Goal: Answer question/provide support

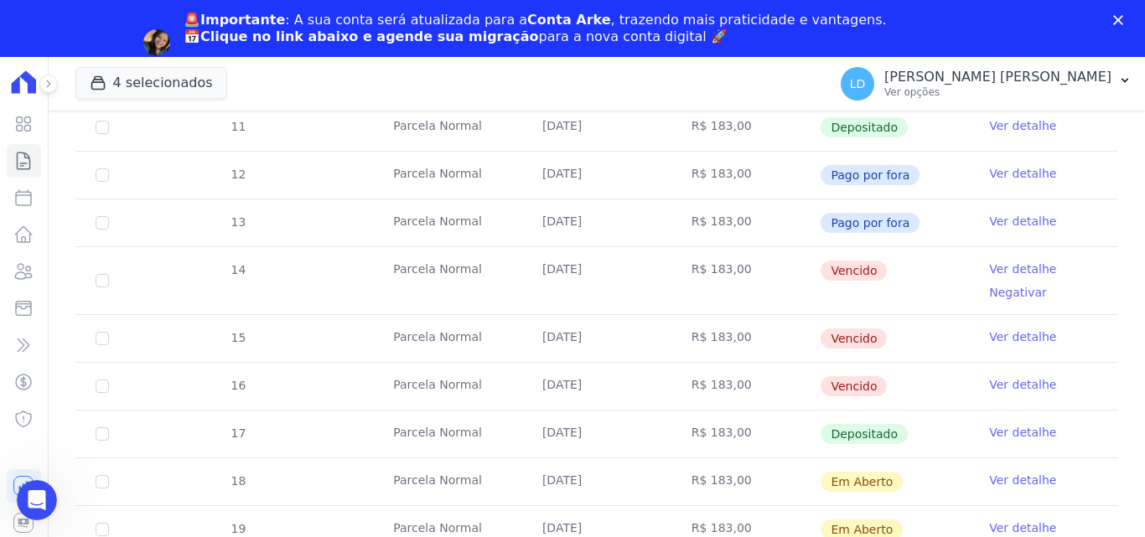
scroll to position [419, 0]
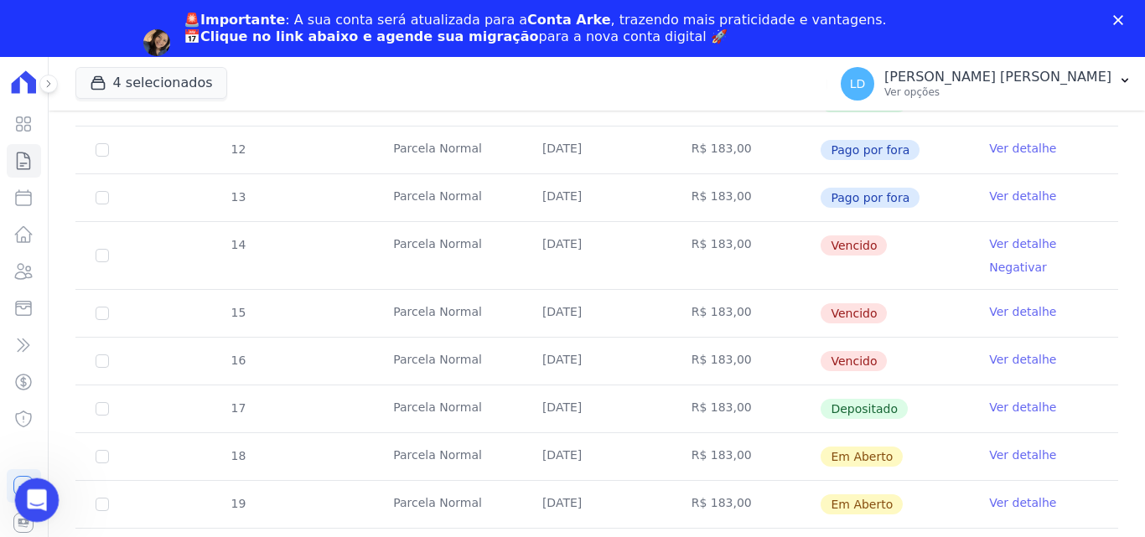
click at [22, 502] on icon "Abertura do Messenger da Intercom" at bounding box center [35, 499] width 28 height 28
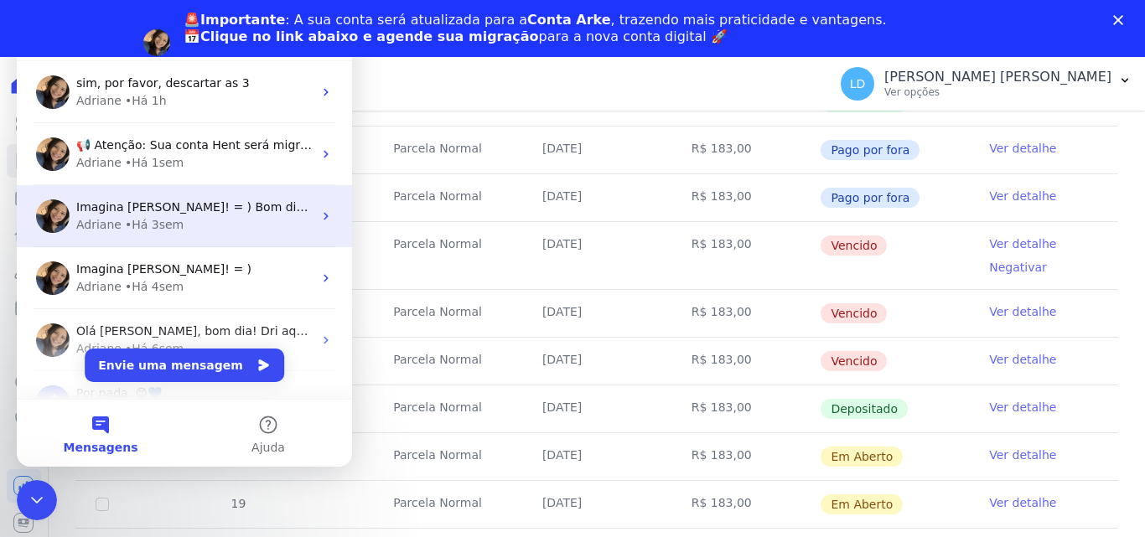
scroll to position [0, 0]
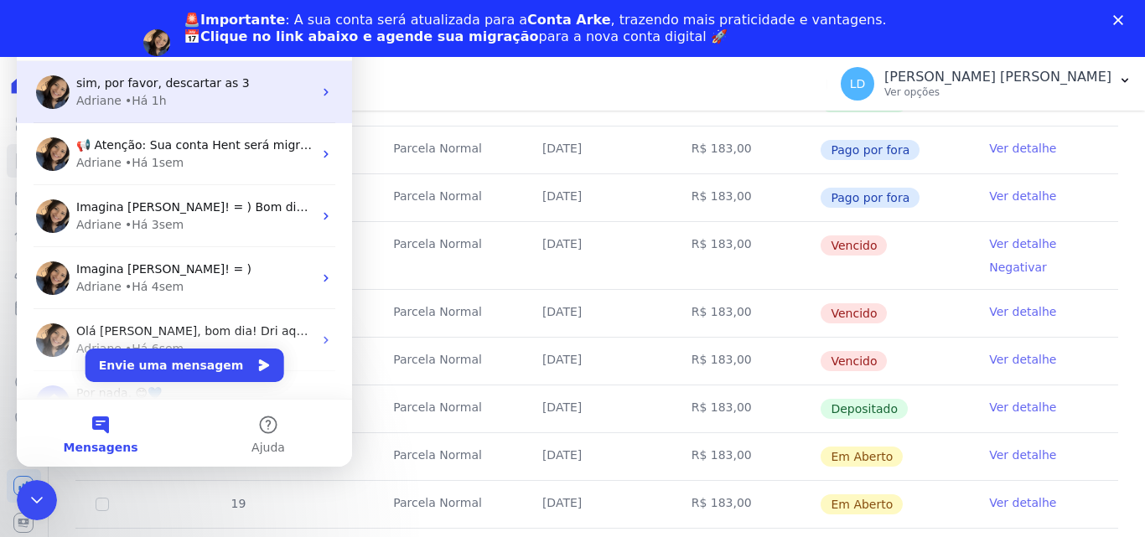
click at [160, 91] on div "sim, por favor, descartar as 3" at bounding box center [194, 84] width 236 height 18
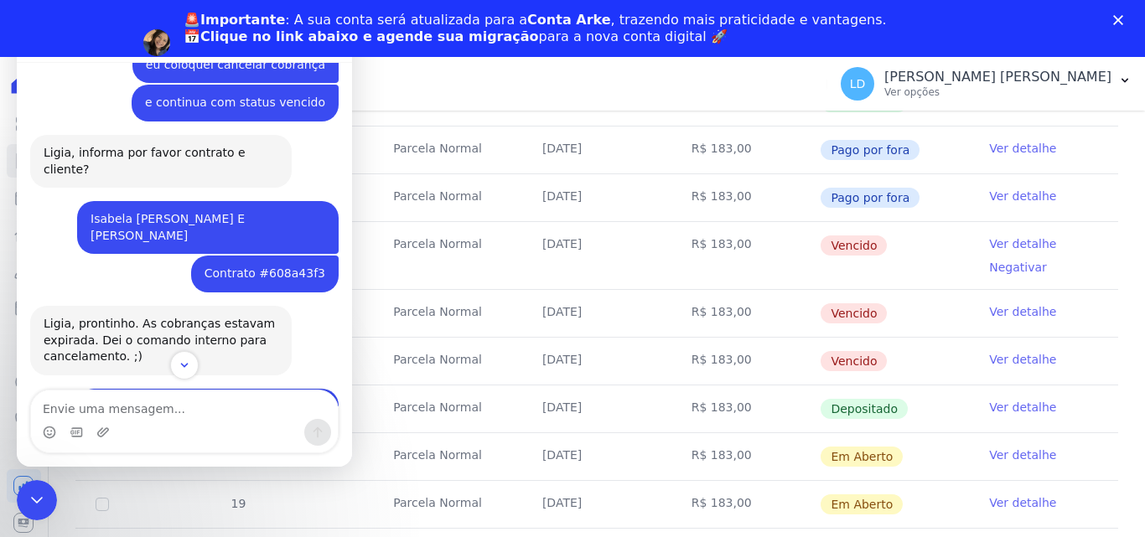
scroll to position [934, 0]
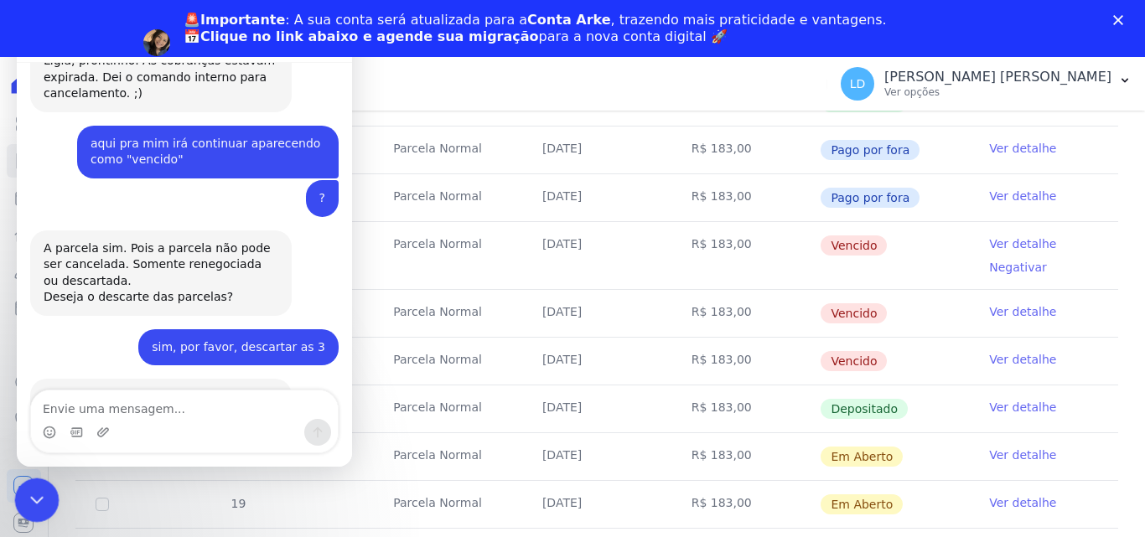
drag, startPoint x: 33, startPoint y: 499, endPoint x: 247, endPoint y: 904, distance: 458.3
click at [32, 500] on icon "Encerramento do Messenger da Intercom" at bounding box center [34, 498] width 20 height 20
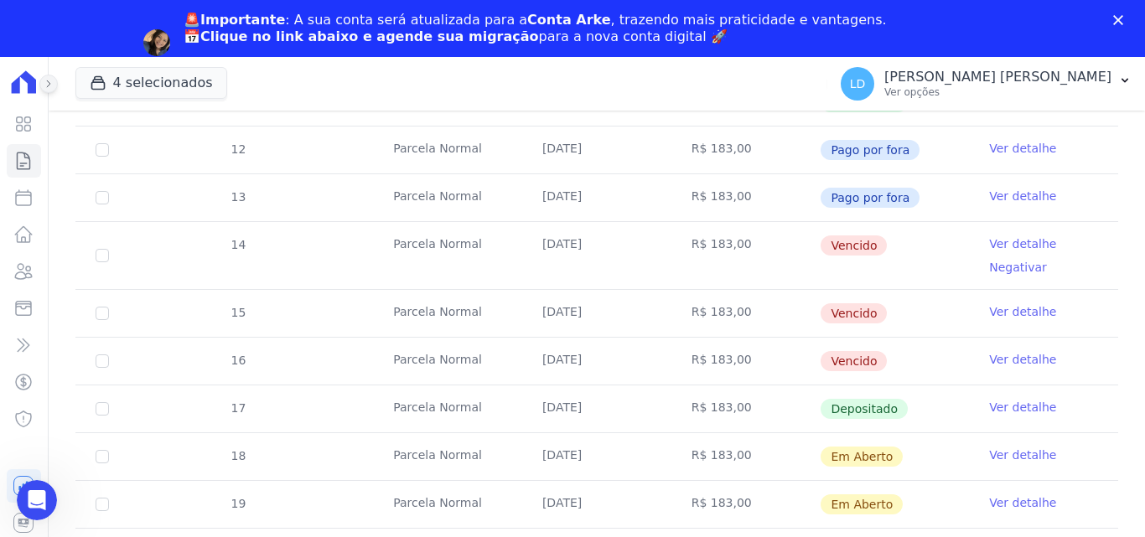
click at [49, 90] on button at bounding box center [48, 84] width 18 height 18
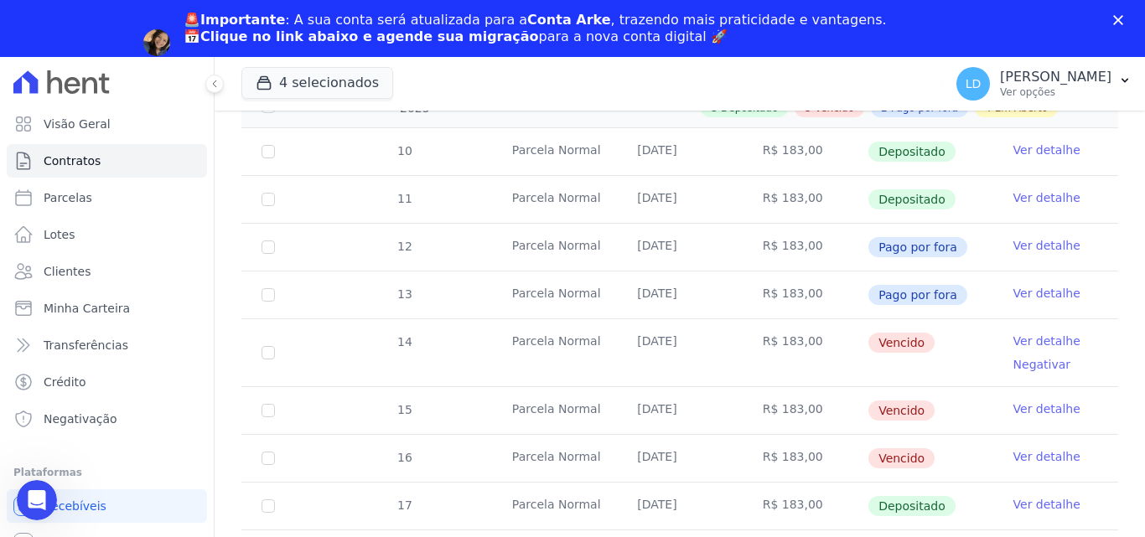
click at [523, 329] on td "Parcela Normal" at bounding box center [554, 352] width 125 height 67
click at [107, 278] on link "Clientes" at bounding box center [107, 272] width 200 height 34
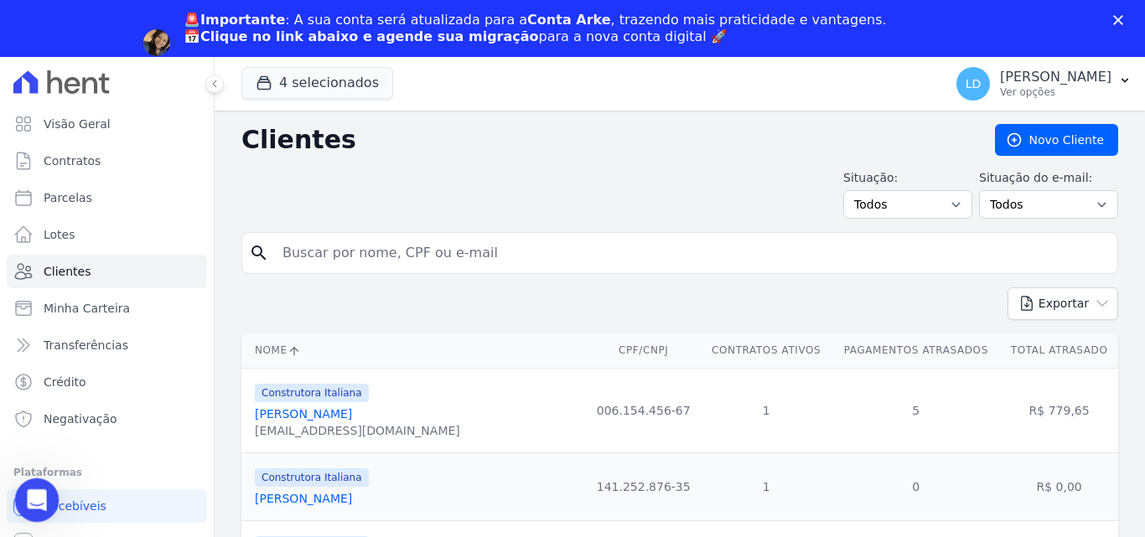
click at [54, 488] on html at bounding box center [34, 498] width 40 height 40
drag, startPoint x: 37, startPoint y: 501, endPoint x: 74, endPoint y: 940, distance: 440.0
click at [38, 502] on icon "Abertura do Messenger da Intercom" at bounding box center [35, 499] width 28 height 28
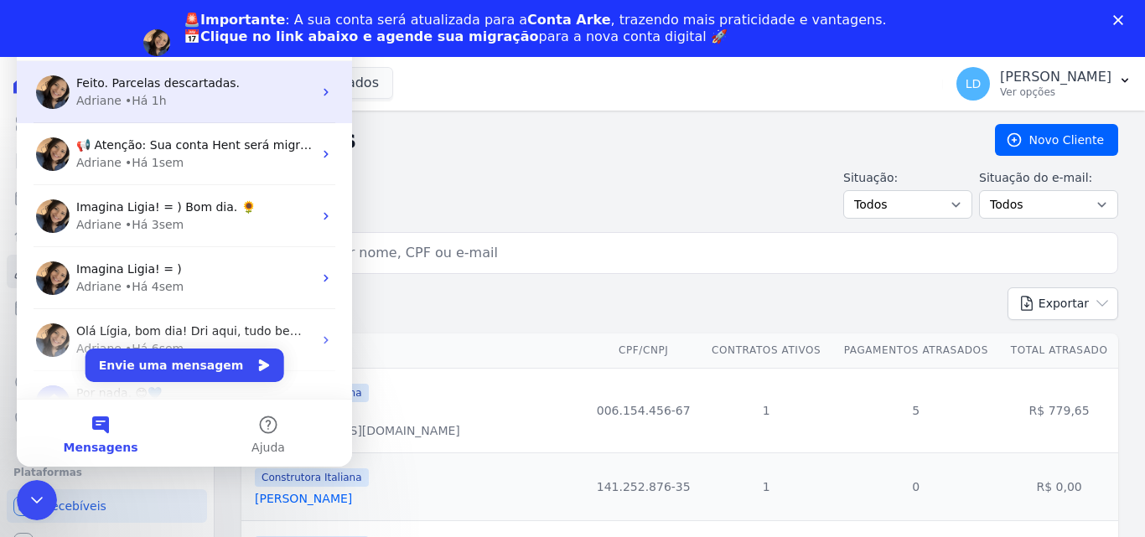
click at [171, 103] on div "Adriane • Há 1h" at bounding box center [194, 101] width 236 height 18
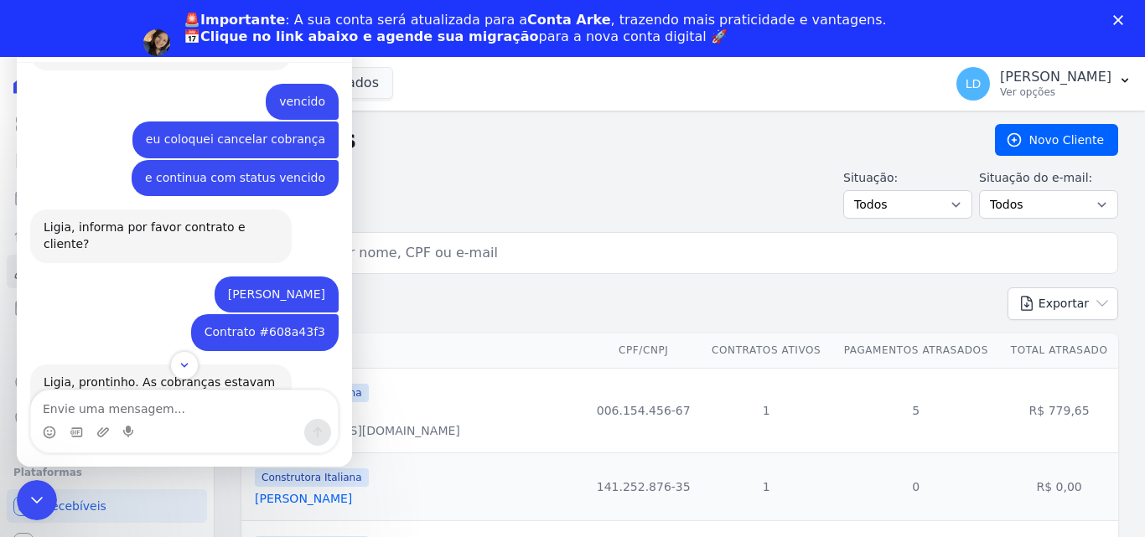
scroll to position [671, 0]
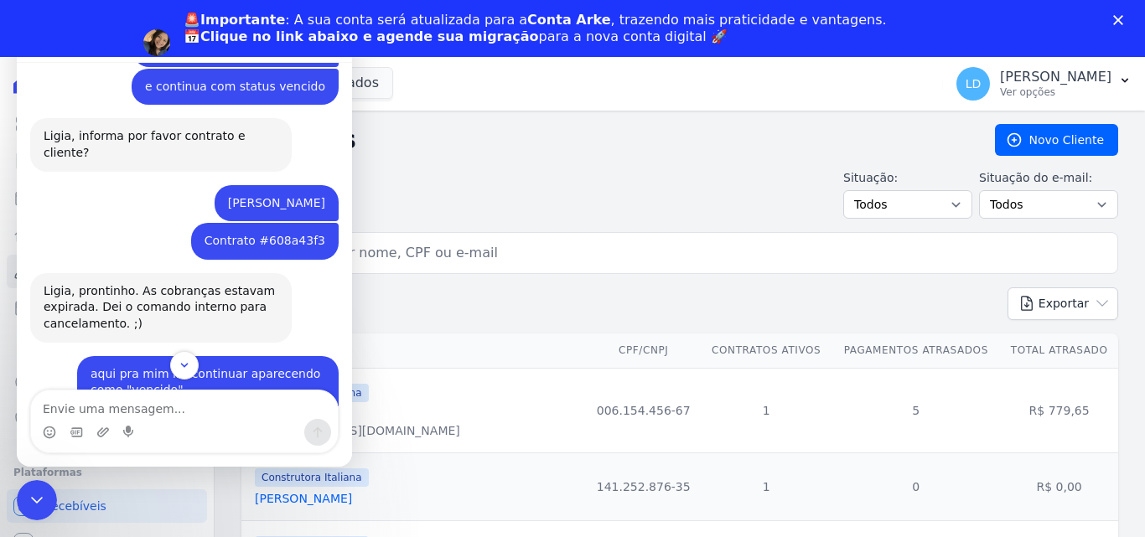
drag, startPoint x: 150, startPoint y: 138, endPoint x: 330, endPoint y: 137, distance: 180.3
click at [330, 137] on div "Bom dia Lígia • Há 1h Lígia • Há 1h preciso que seja cancelado esses 3 boletos …" at bounding box center [184, 64] width 335 height 1346
copy div "[PERSON_NAME]"
drag, startPoint x: 518, startPoint y: 175, endPoint x: 431, endPoint y: 261, distance: 122.1
click at [515, 183] on div "Situação: Todos Adimplentes Inadimplentes Situação do e-mail: Todos Confirmado …" at bounding box center [679, 193] width 877 height 49
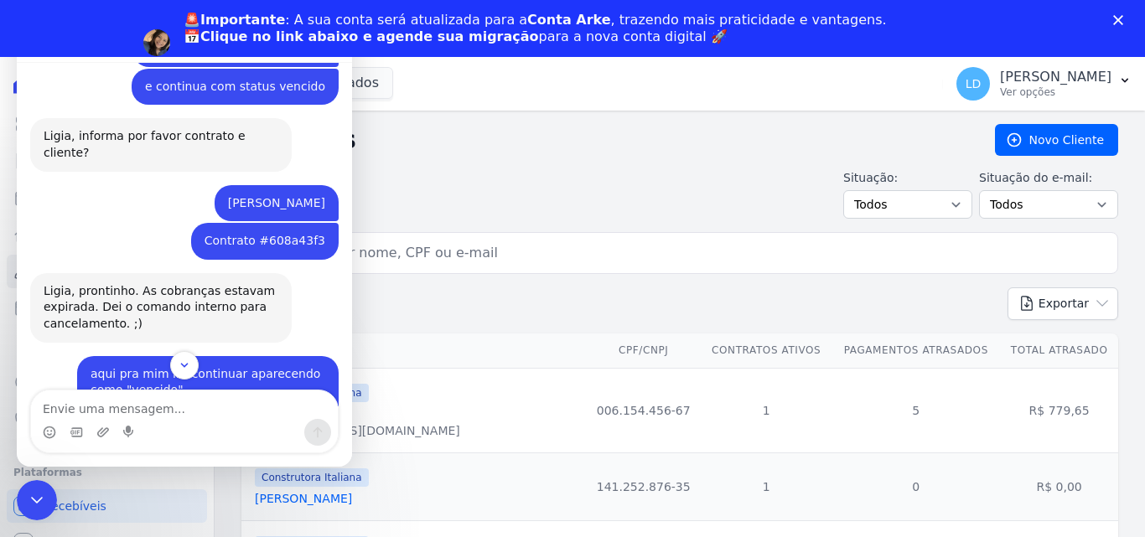
click at [418, 248] on input "search" at bounding box center [691, 253] width 838 height 34
paste input "[PERSON_NAME]"
type input "[PERSON_NAME]"
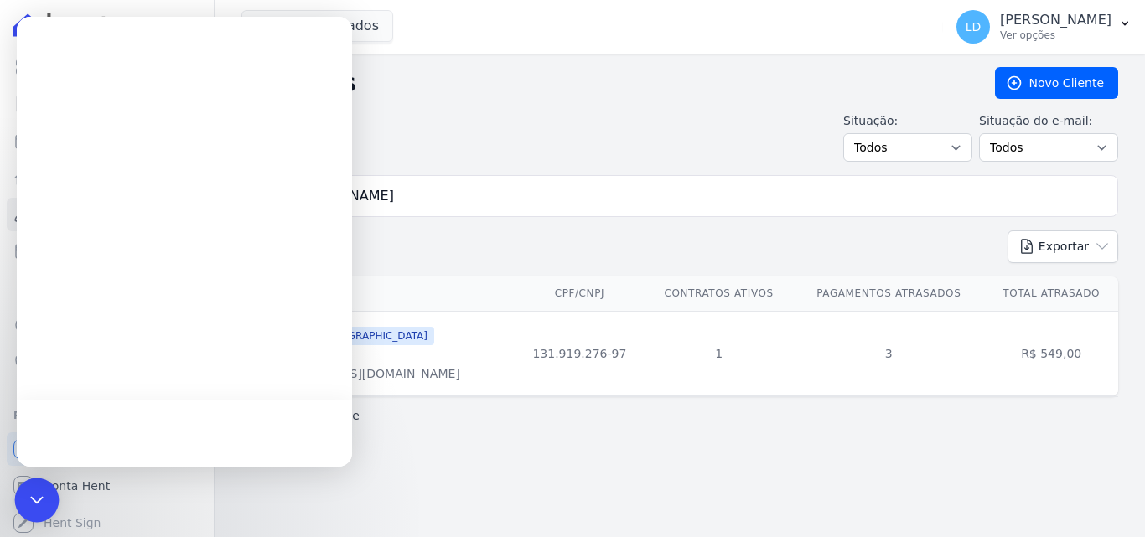
click at [31, 502] on icon "Open Intercom Messenger" at bounding box center [37, 501] width 22 height 22
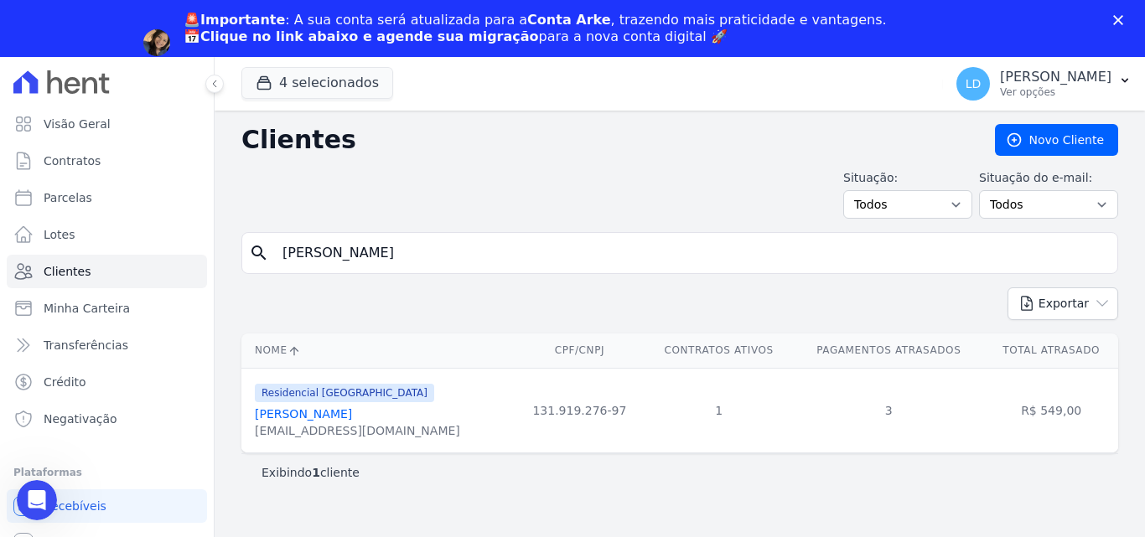
scroll to position [931, 0]
click at [352, 413] on link "[PERSON_NAME]" at bounding box center [303, 413] width 97 height 13
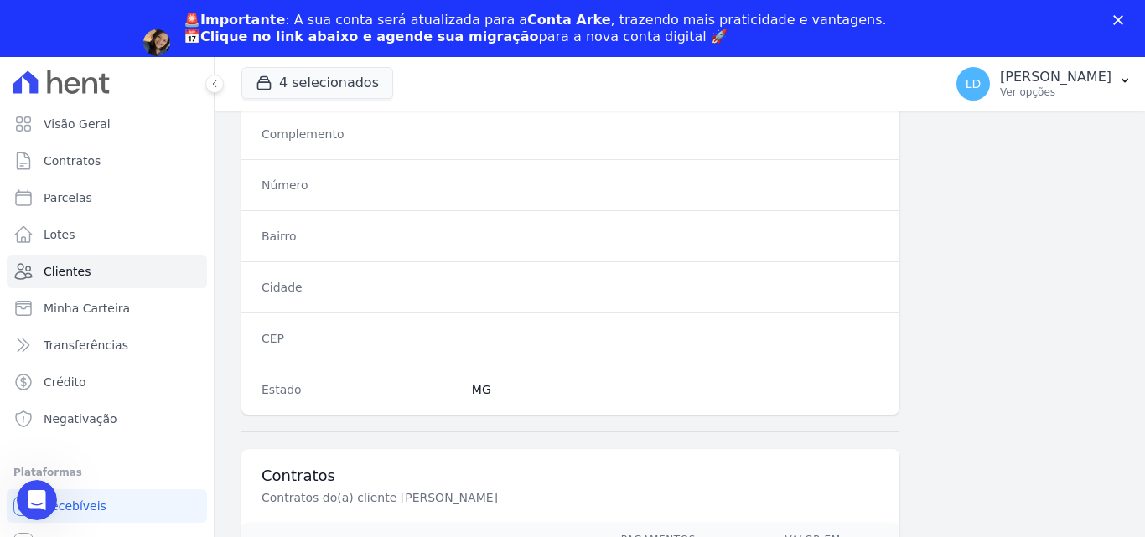
scroll to position [1031, 0]
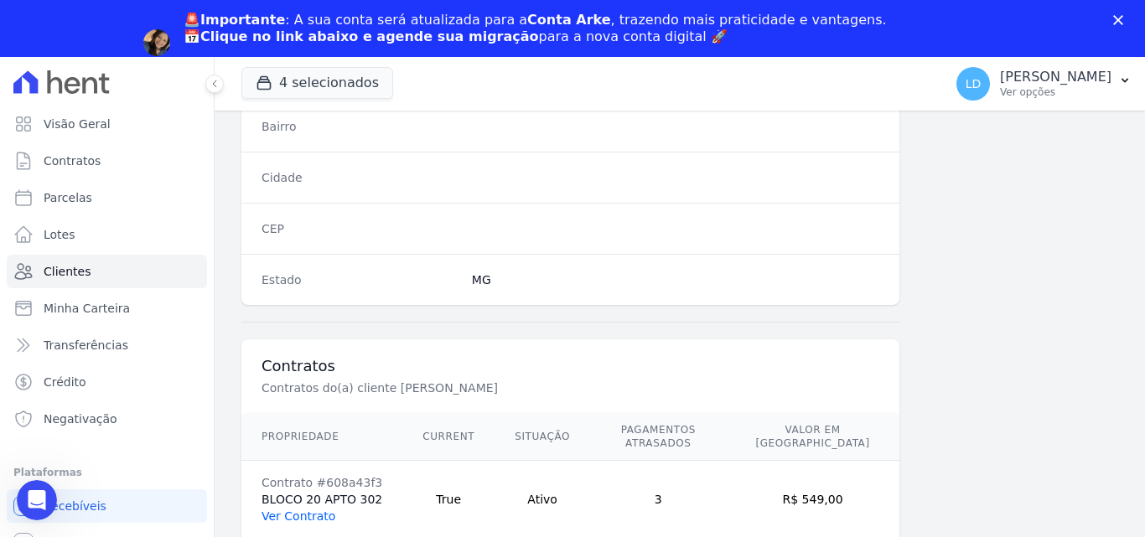
click at [307, 510] on link "Ver Contrato" at bounding box center [299, 516] width 74 height 13
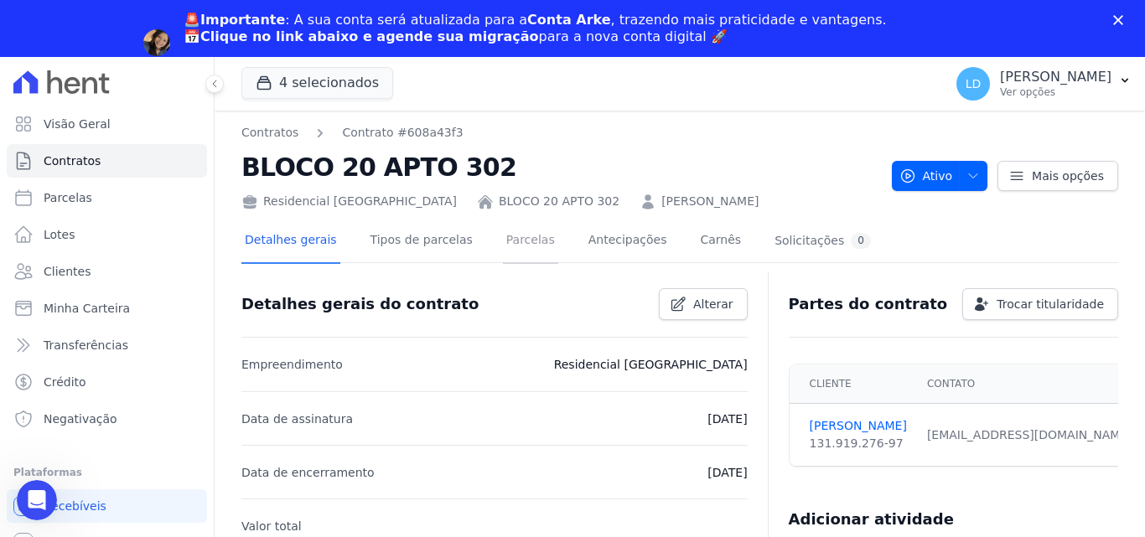
click at [503, 235] on link "Parcelas" at bounding box center [530, 242] width 55 height 44
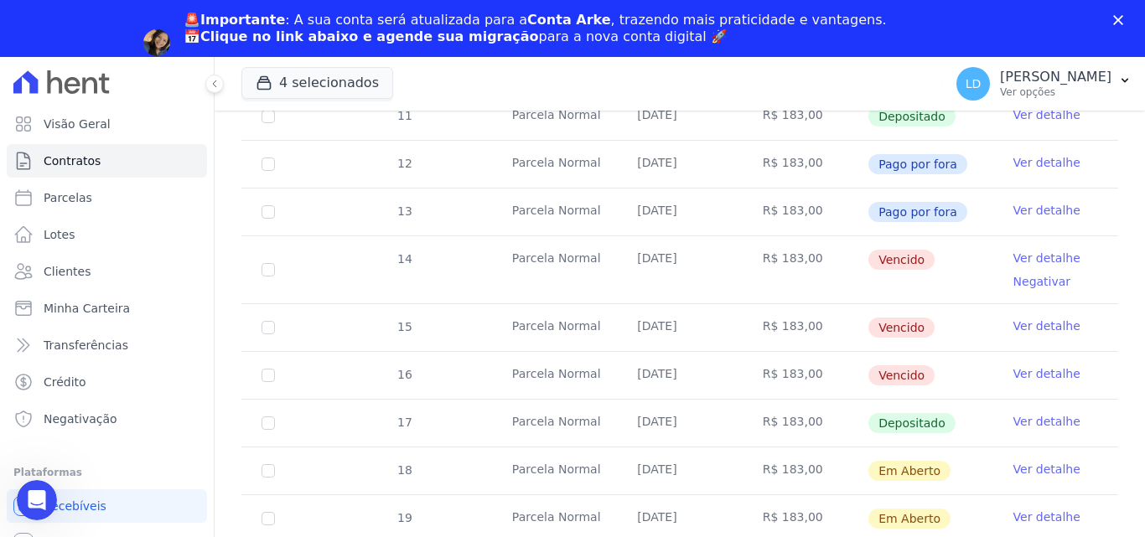
scroll to position [419, 0]
click at [33, 488] on icon "Abertura do Messenger da Intercom" at bounding box center [35, 499] width 28 height 28
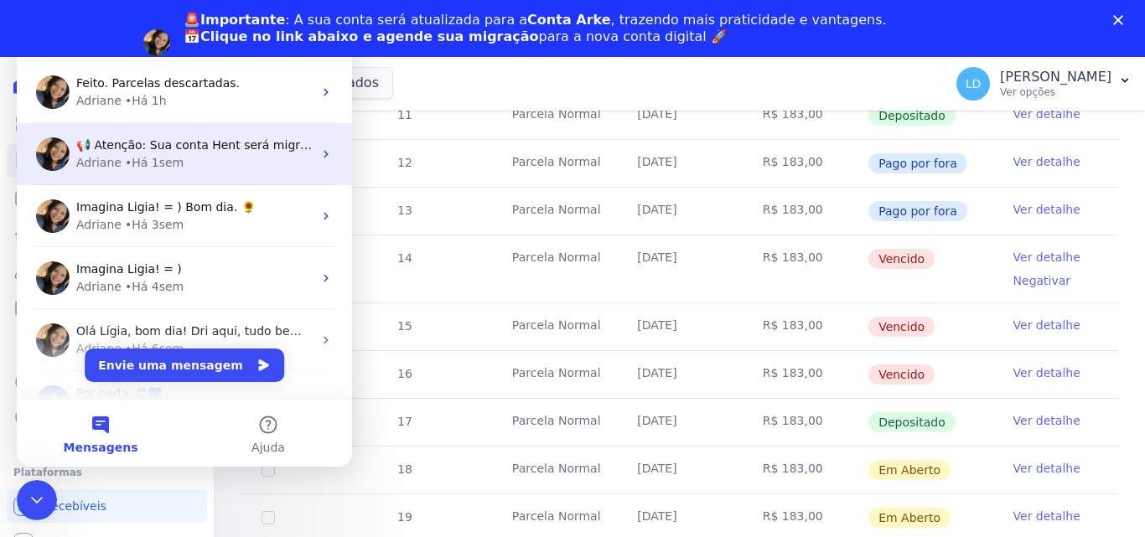
scroll to position [0, 0]
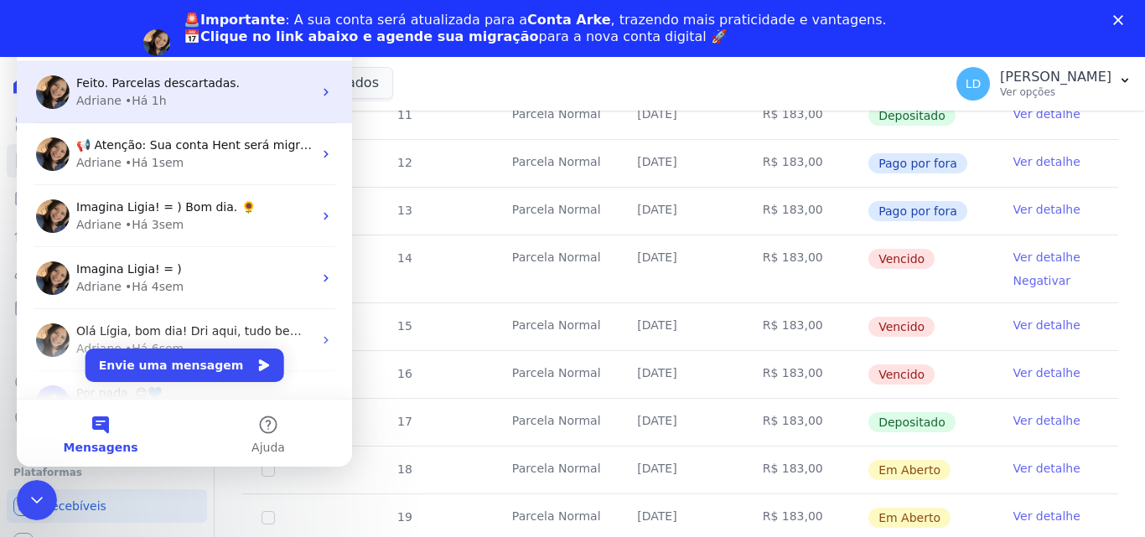
click at [148, 90] on span "Feito. Parcelas descartadas." at bounding box center [157, 82] width 163 height 13
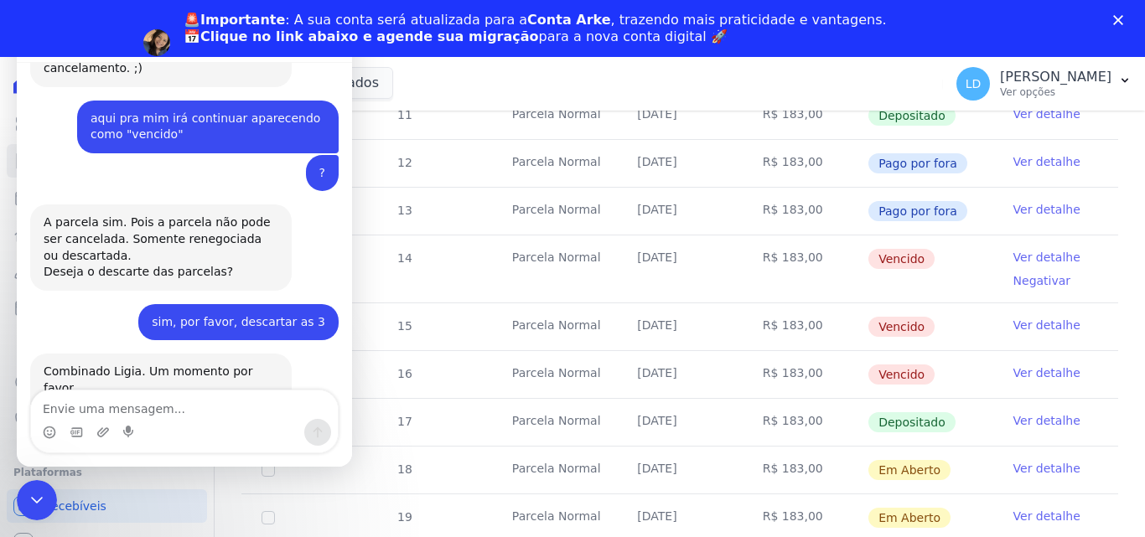
scroll to position [934, 0]
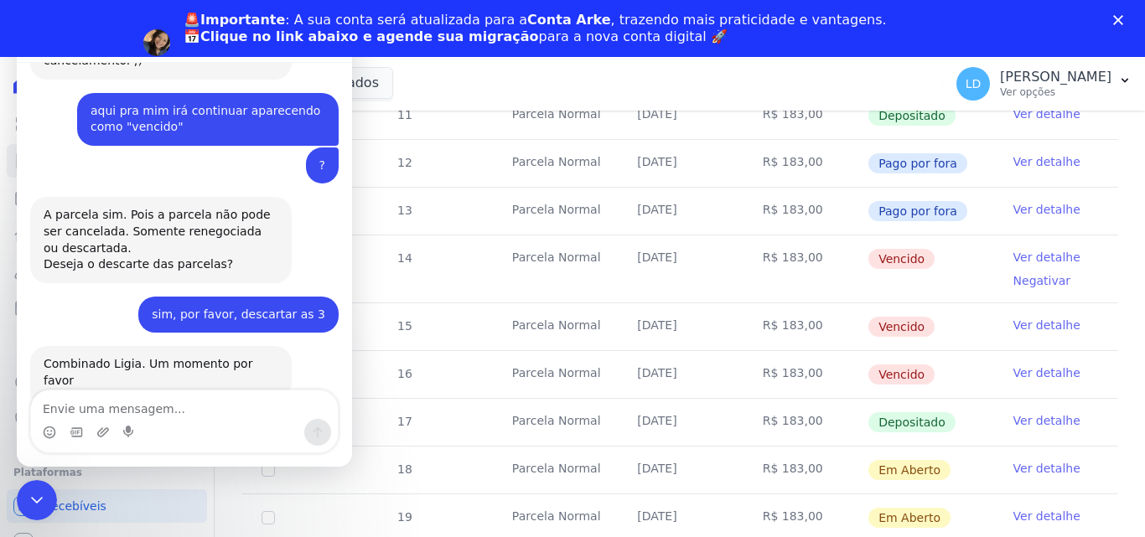
click at [137, 407] on textarea "Envie uma mensagem..." at bounding box center [184, 405] width 307 height 29
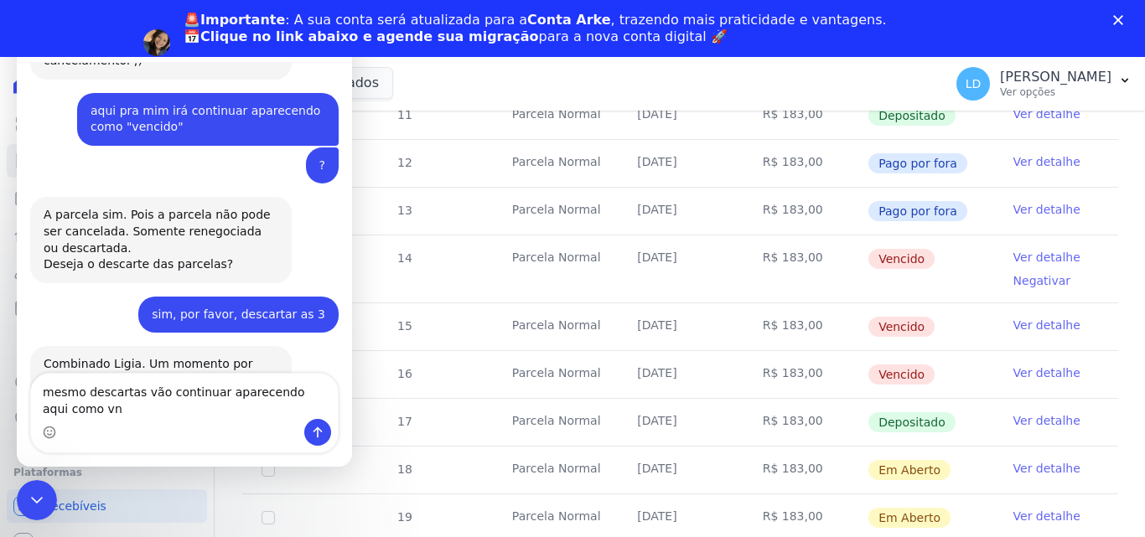
scroll to position [951, 0]
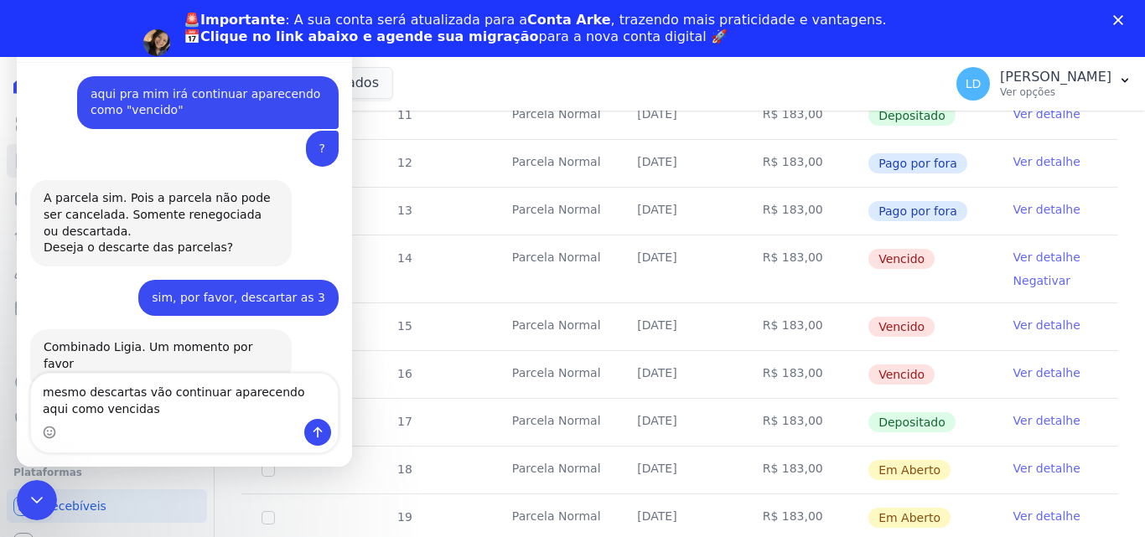
type textarea "mesmo descartas vão continuar aparecendo aqui como vencidas ?"
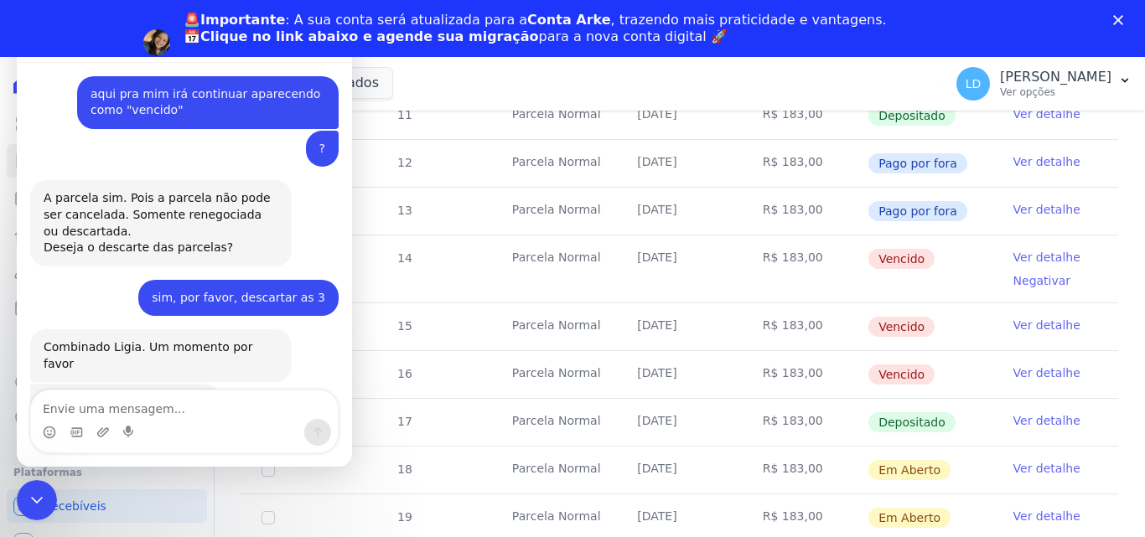
scroll to position [1000, 0]
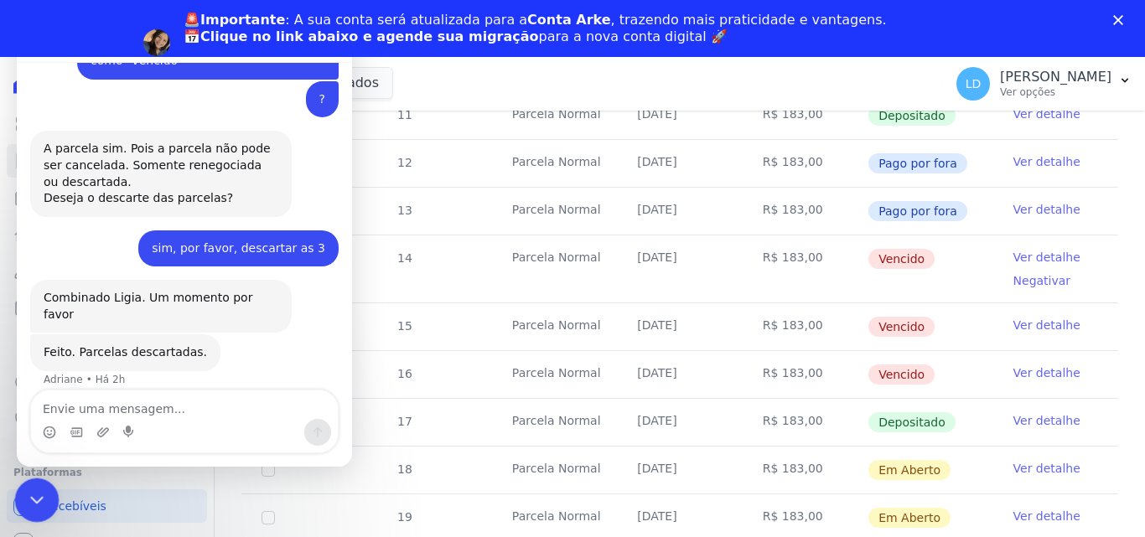
click at [14, 496] on html at bounding box center [34, 498] width 40 height 40
click at [36, 506] on icon "Encerramento do Messenger da Intercom" at bounding box center [34, 498] width 20 height 20
